Goal: Transaction & Acquisition: Book appointment/travel/reservation

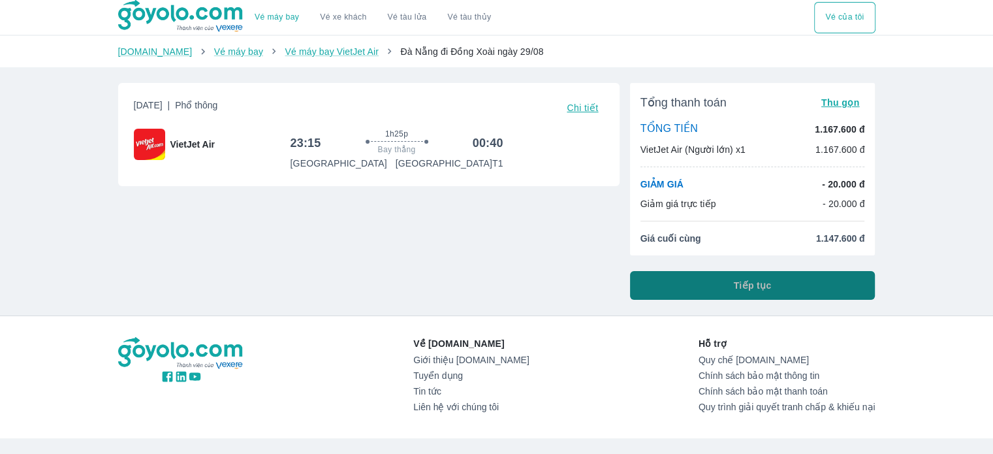
click at [773, 285] on button "Tiếp tục" at bounding box center [752, 285] width 245 height 29
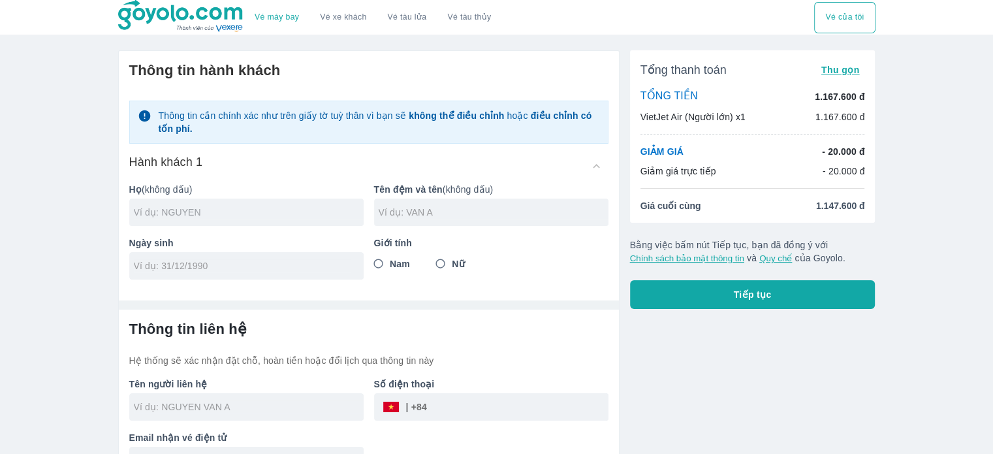
click at [229, 217] on input "text" at bounding box center [249, 212] width 230 height 13
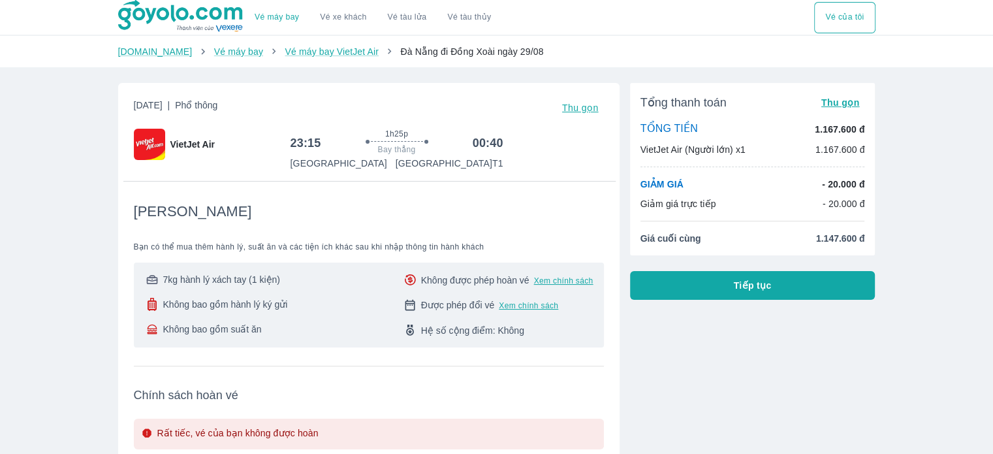
click at [761, 294] on button "Tiếp tục" at bounding box center [752, 285] width 245 height 29
